Goal: Navigation & Orientation: Find specific page/section

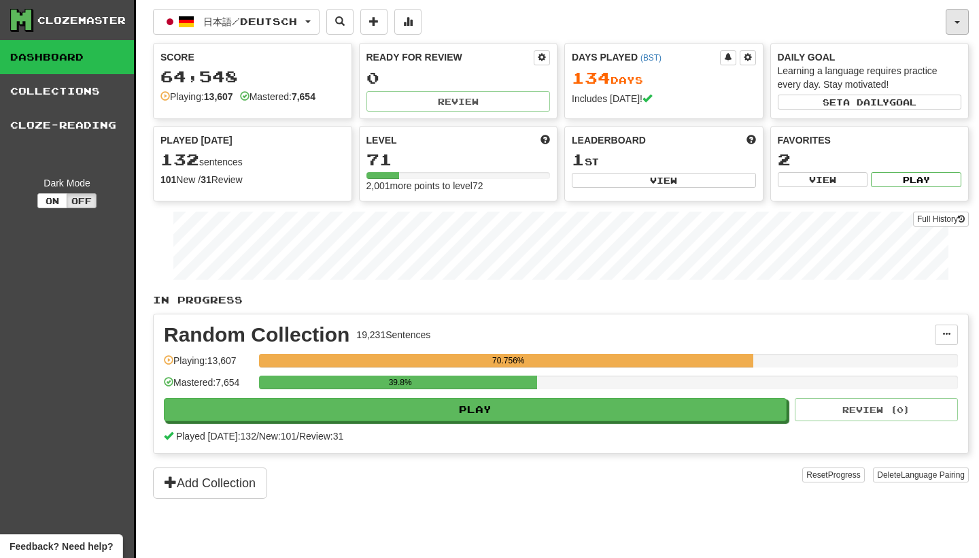
click at [947, 15] on button "button" at bounding box center [957, 22] width 23 height 26
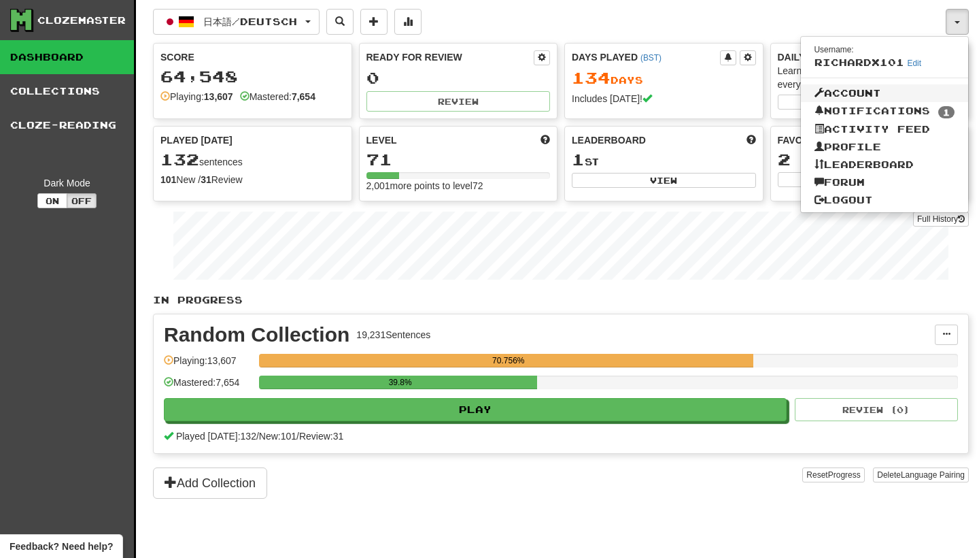
click at [918, 97] on link "Account" at bounding box center [885, 93] width 168 height 18
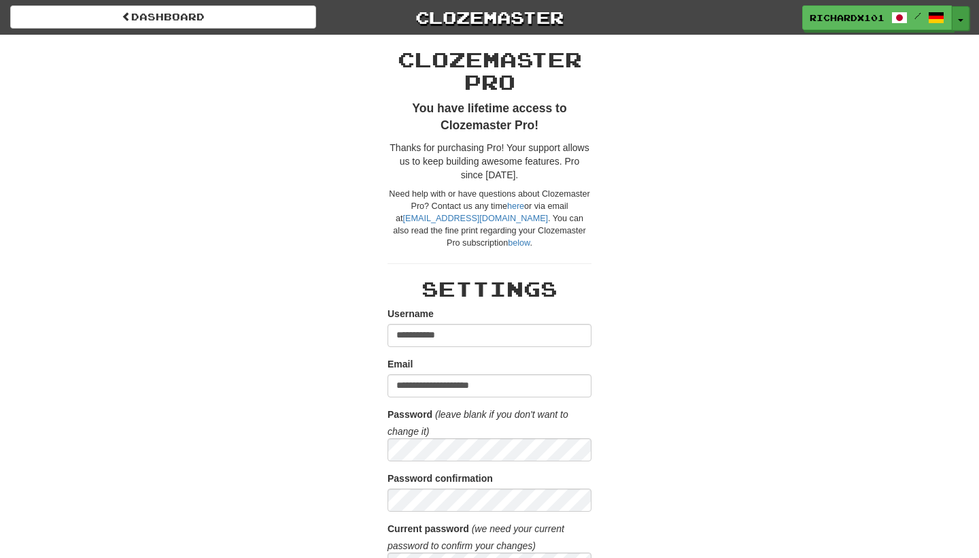
click at [957, 14] on button "Toggle Dropdown" at bounding box center [961, 18] width 18 height 24
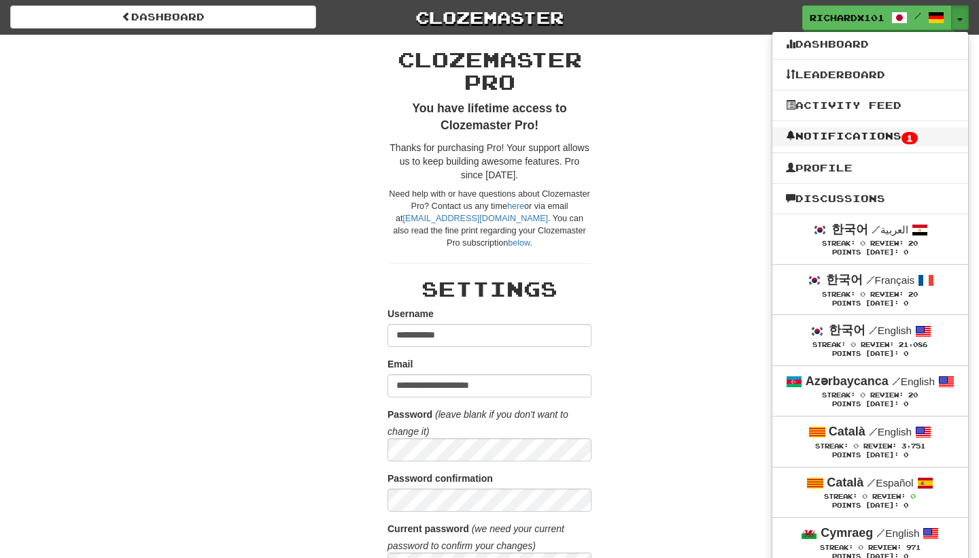
click at [877, 132] on link "Notifications 1" at bounding box center [871, 136] width 196 height 19
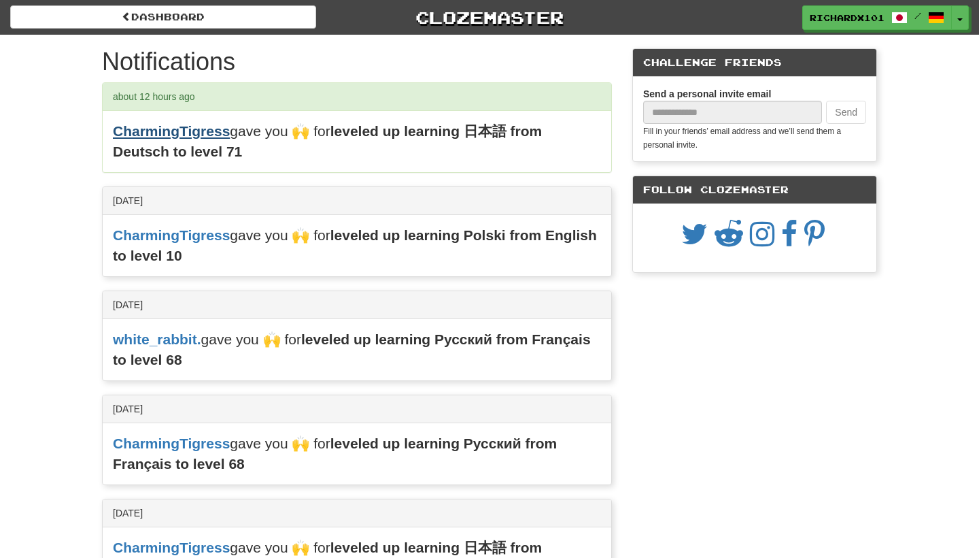
click at [224, 128] on link "CharmingTigress" at bounding box center [171, 131] width 117 height 16
click at [958, 12] on button "Toggle Dropdown" at bounding box center [961, 18] width 18 height 24
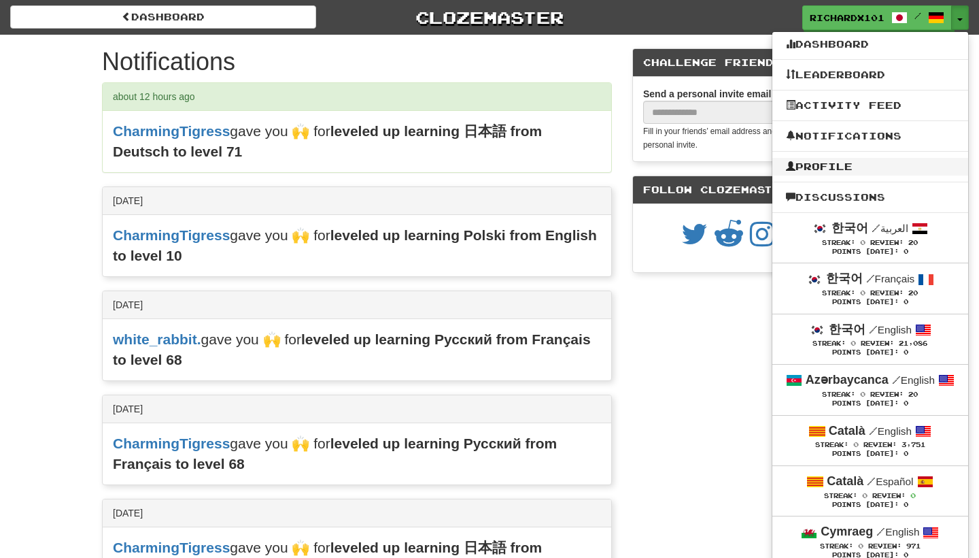
click at [920, 161] on link "Profile" at bounding box center [871, 167] width 196 height 18
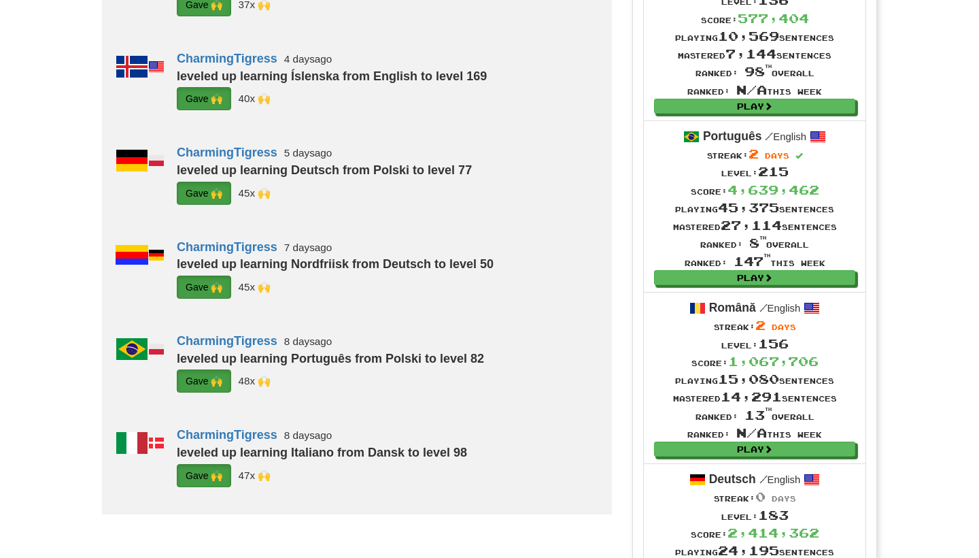
scroll to position [980, 0]
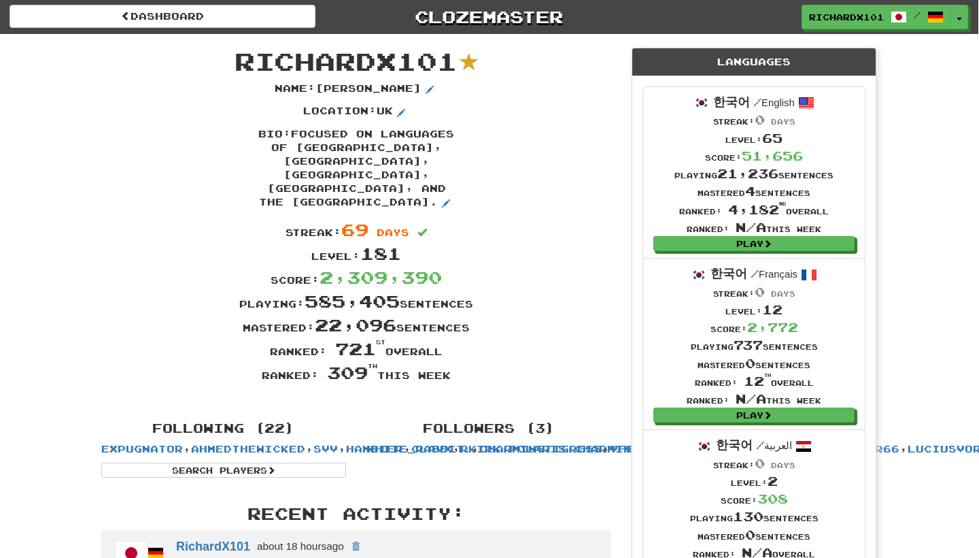
scroll to position [1, 0]
click at [878, 17] on span "RichardX101" at bounding box center [848, 18] width 75 height 12
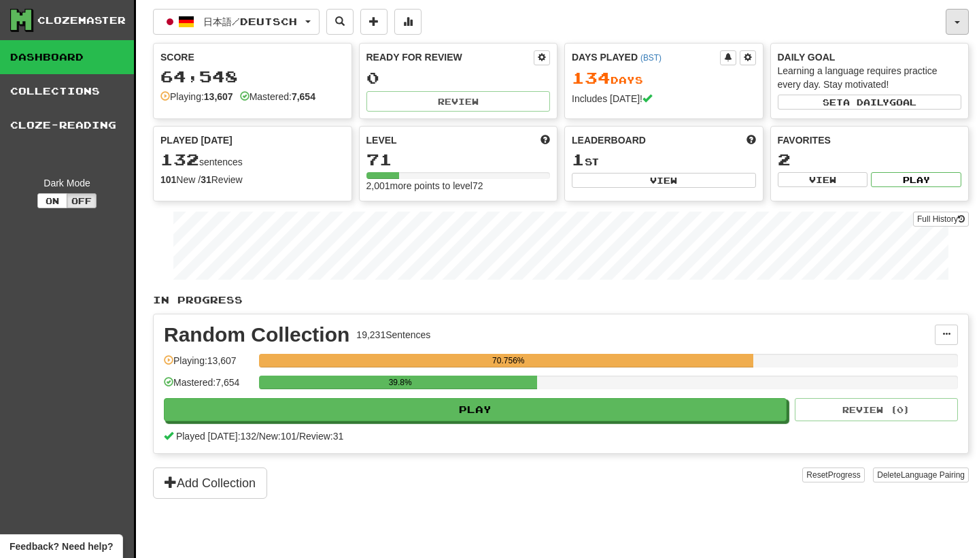
click at [954, 18] on button "button" at bounding box center [957, 22] width 23 height 26
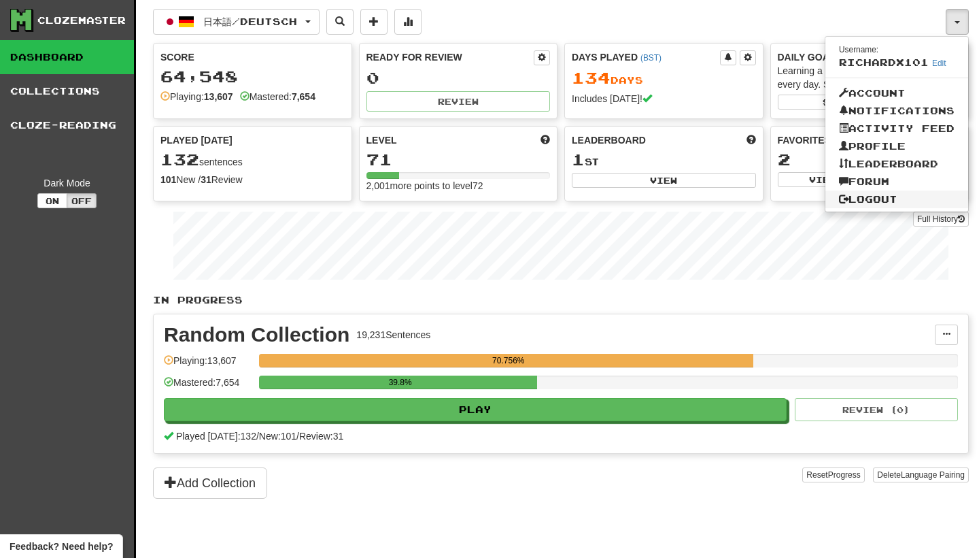
click at [929, 194] on link "Logout" at bounding box center [897, 199] width 143 height 18
